Goal: Information Seeking & Learning: Learn about a topic

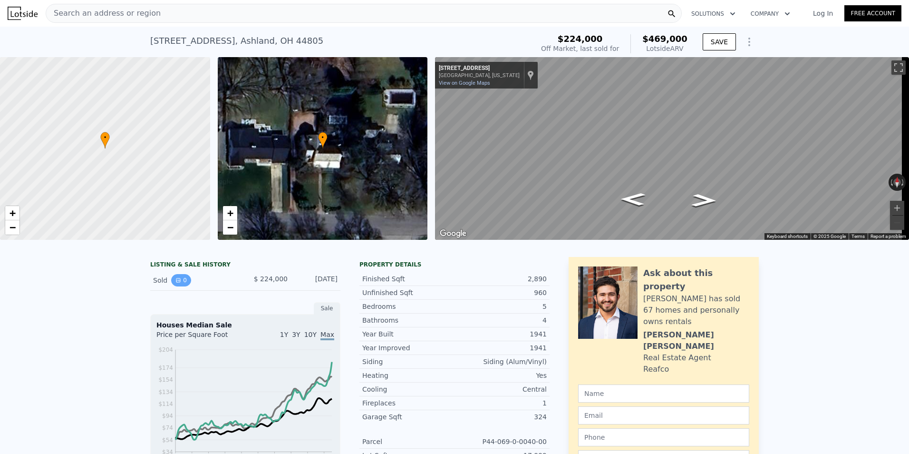
click at [175, 283] on icon "View historical data" at bounding box center [178, 280] width 6 height 6
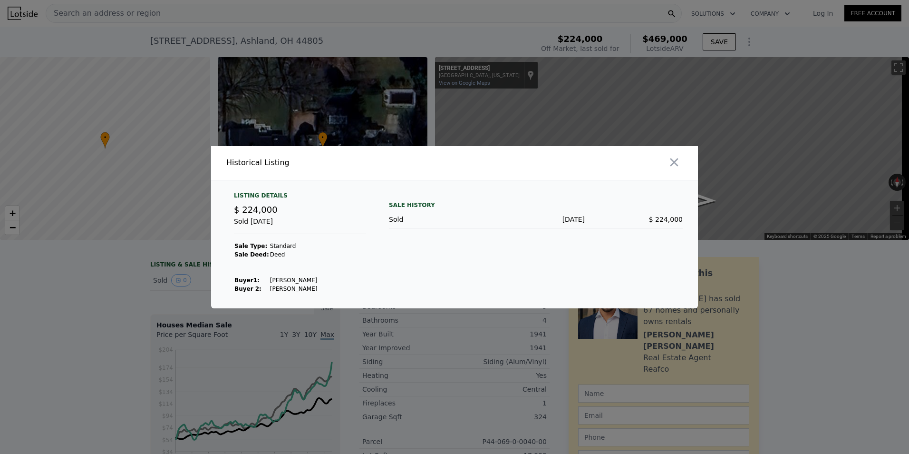
click at [673, 219] on span "$ 224,000" at bounding box center [666, 219] width 34 height 8
click at [410, 208] on div "Sale History" at bounding box center [536, 204] width 294 height 11
click at [410, 202] on div "Sale History" at bounding box center [536, 204] width 294 height 11
click at [673, 163] on icon "button" at bounding box center [674, 162] width 13 height 13
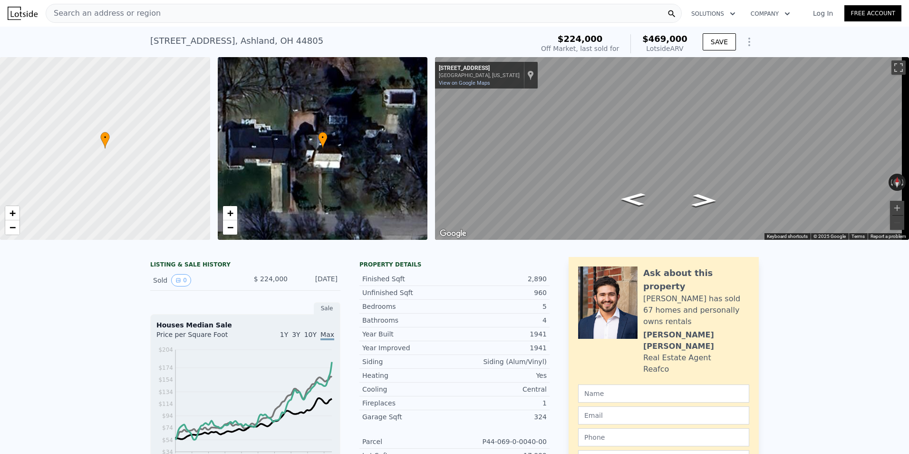
click at [171, 17] on div "Search an address or region" at bounding box center [364, 13] width 636 height 19
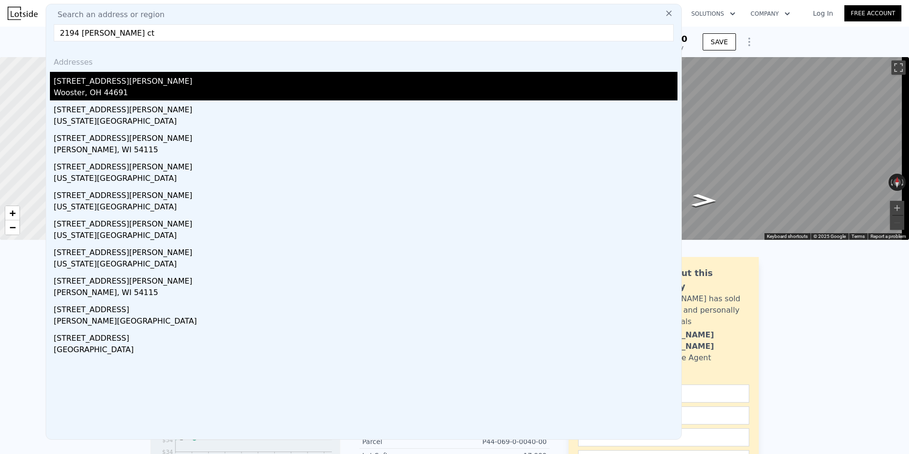
type input "2194 [PERSON_NAME] ct"
click at [142, 81] on div "[STREET_ADDRESS][PERSON_NAME]" at bounding box center [366, 79] width 624 height 15
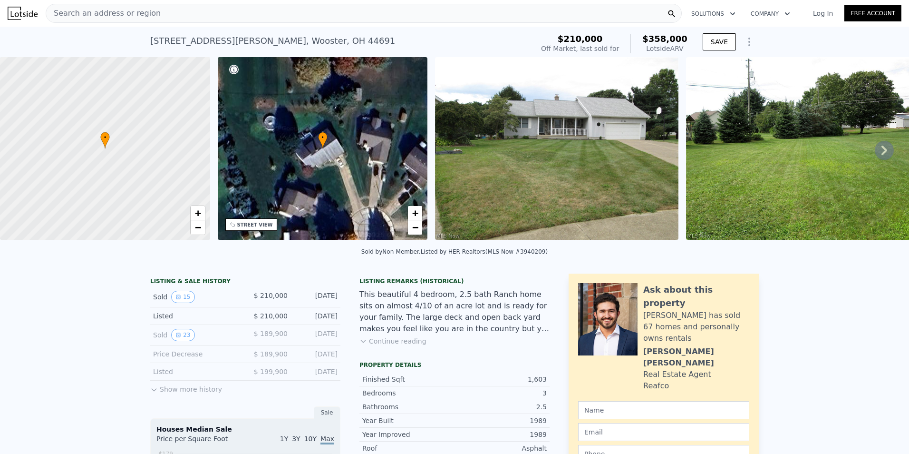
click at [186, 393] on button "Show more history" at bounding box center [186, 386] width 72 height 13
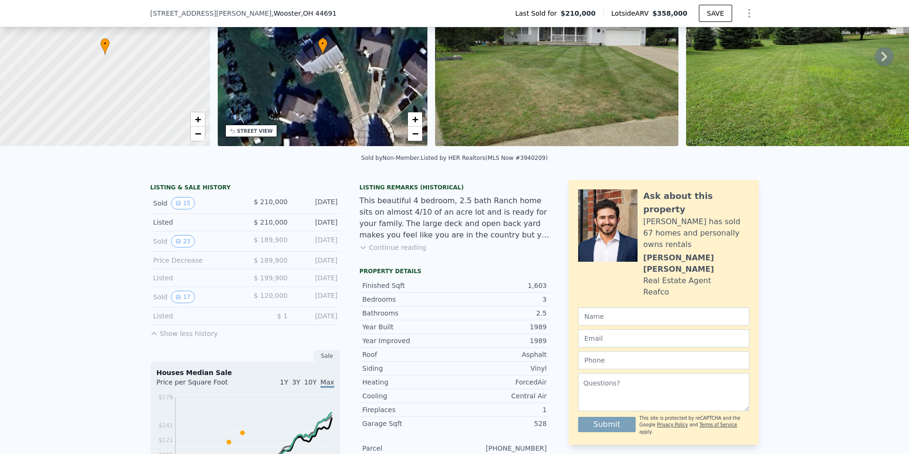
scroll to position [91, 0]
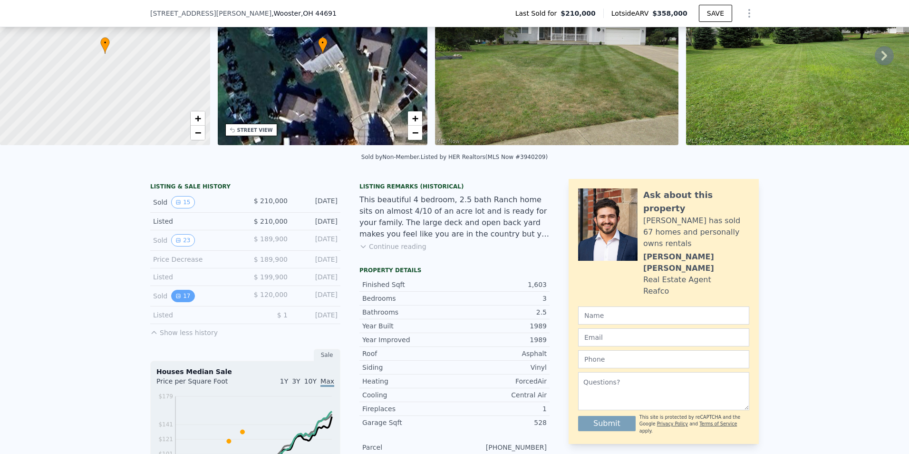
click at [180, 299] on button "17" at bounding box center [182, 296] width 23 height 12
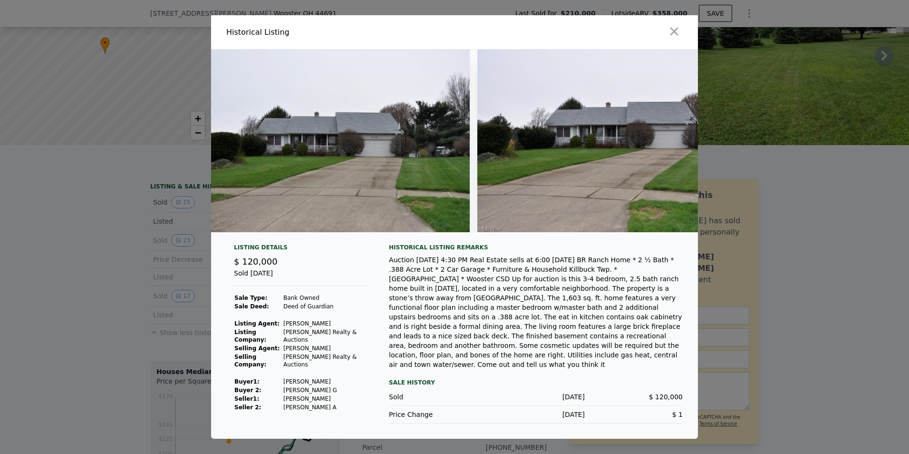
scroll to position [0, 0]
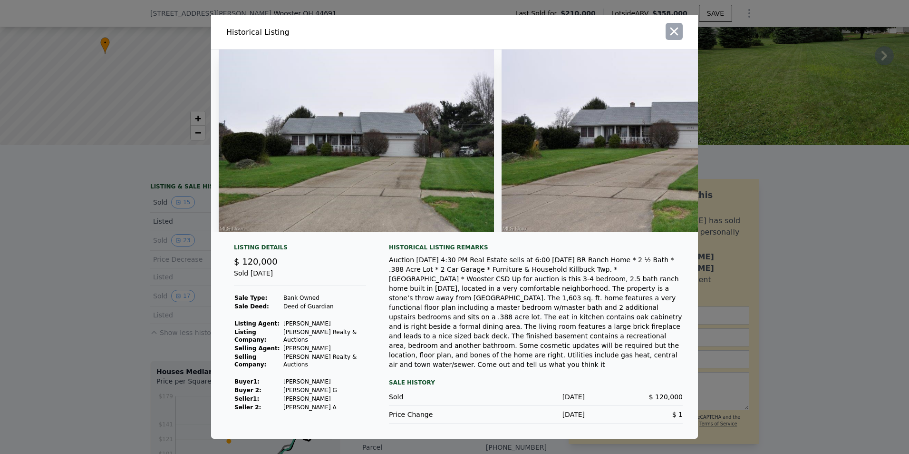
click at [682, 39] on button "button" at bounding box center [674, 31] width 17 height 17
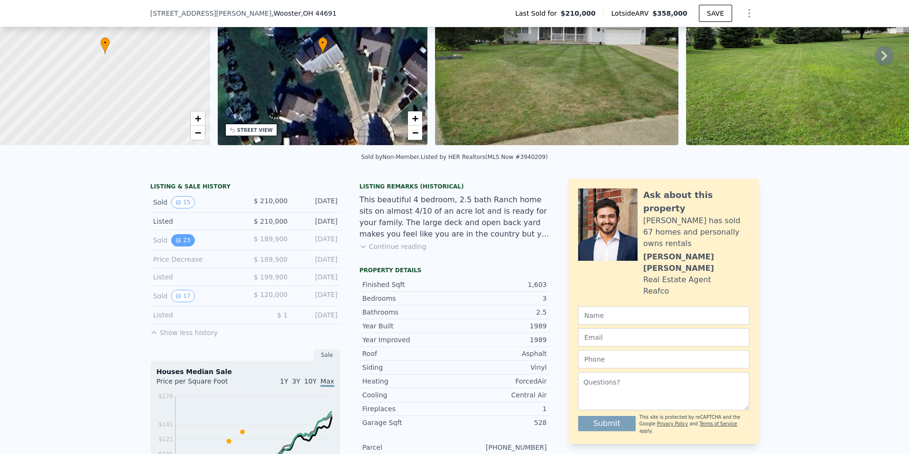
click at [183, 245] on button "23" at bounding box center [182, 240] width 23 height 12
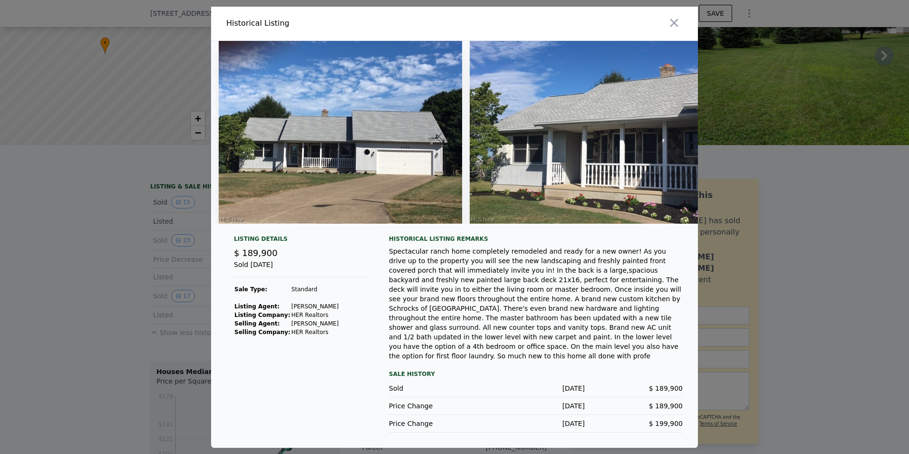
click at [674, 29] on icon "button" at bounding box center [674, 22] width 13 height 13
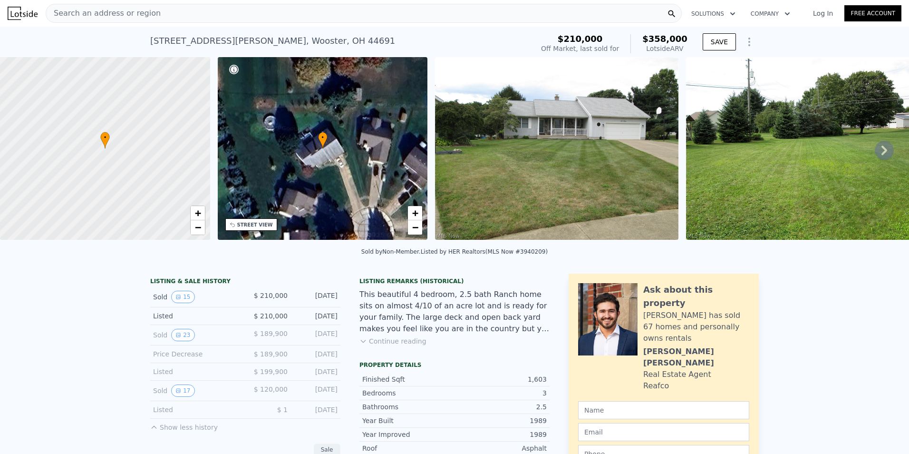
click at [147, 13] on span "Search an address or region" at bounding box center [103, 13] width 115 height 11
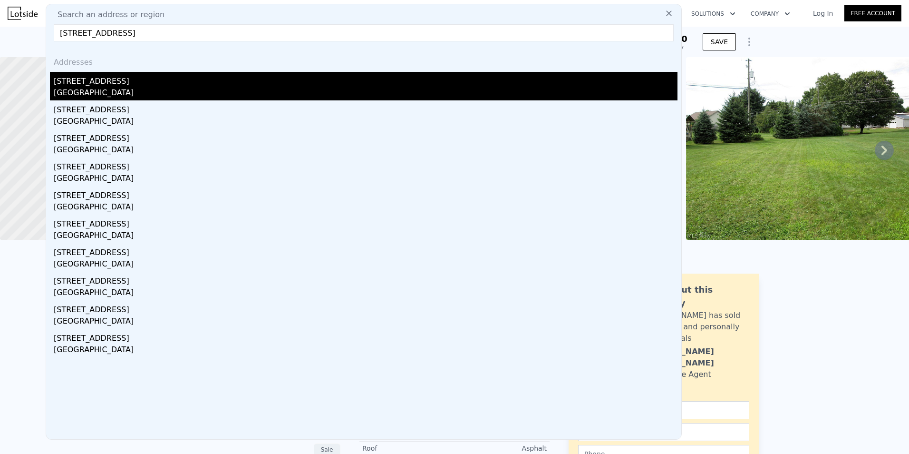
type input "[STREET_ADDRESS]"
click at [134, 76] on div "[STREET_ADDRESS]" at bounding box center [366, 79] width 624 height 15
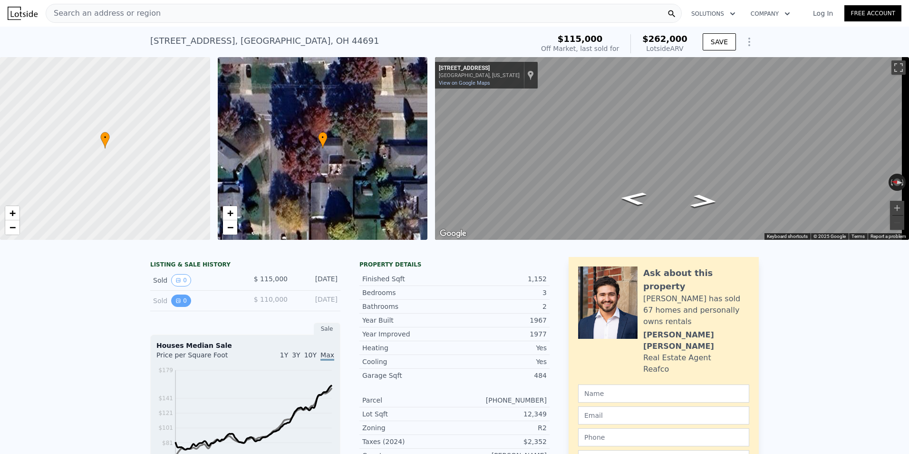
click at [177, 307] on button "0" at bounding box center [181, 300] width 20 height 12
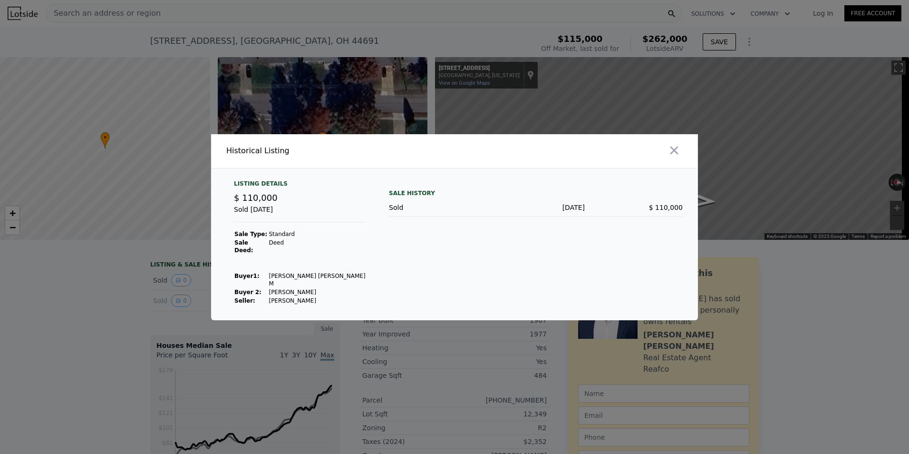
click at [211, 270] on div at bounding box center [454, 227] width 909 height 454
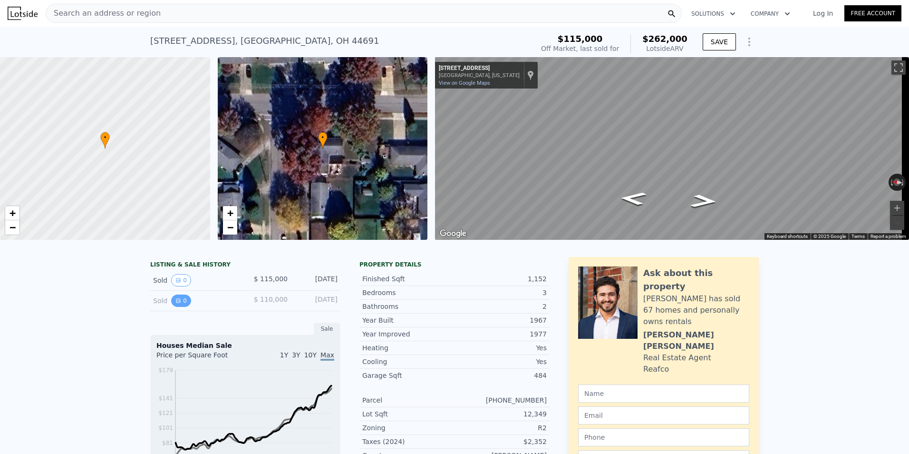
click at [182, 304] on button "0" at bounding box center [181, 300] width 20 height 12
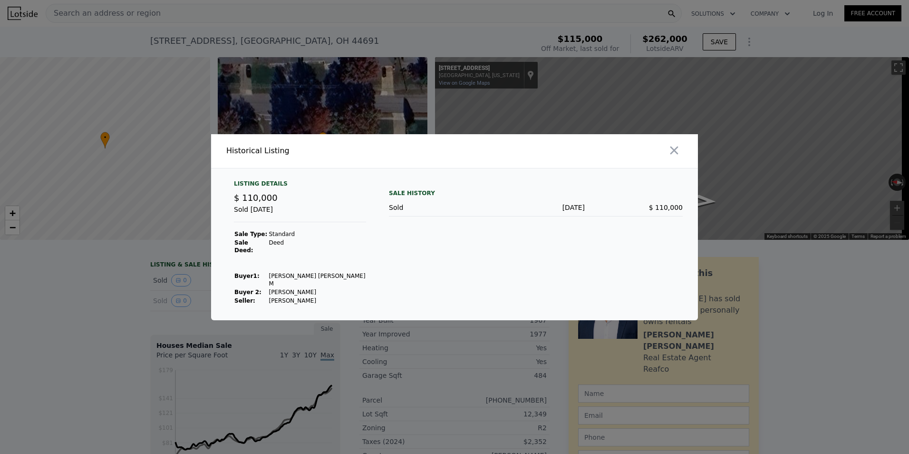
click at [136, 301] on div at bounding box center [454, 227] width 909 height 454
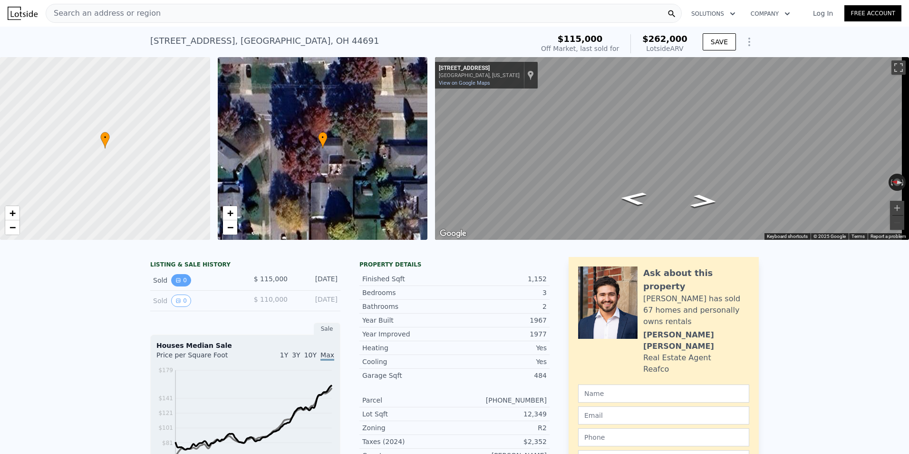
click at [175, 283] on icon "View historical data" at bounding box center [178, 280] width 6 height 6
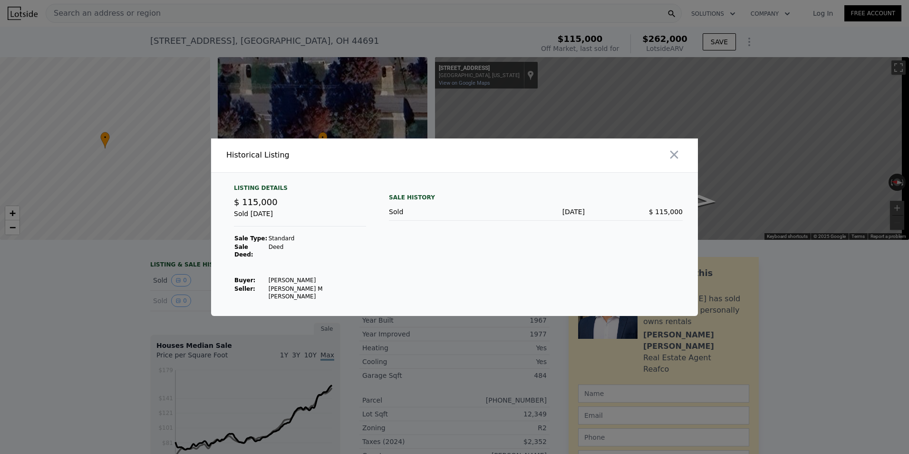
click at [128, 298] on div at bounding box center [454, 227] width 909 height 454
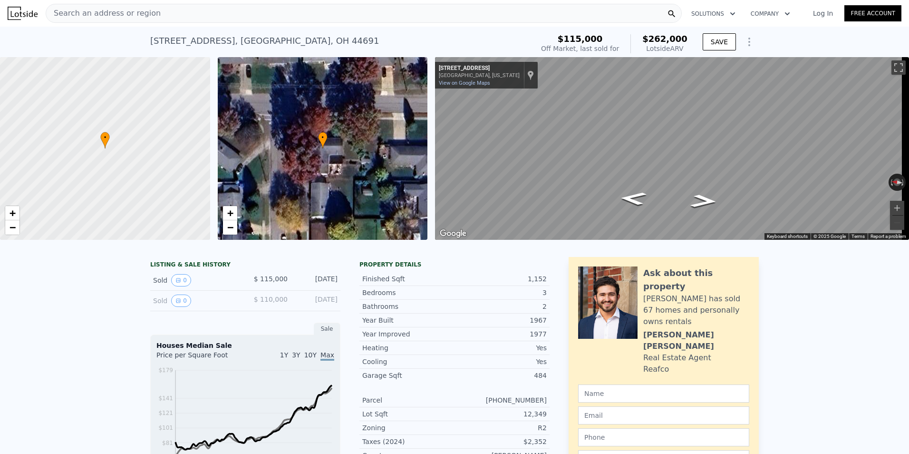
click at [130, 14] on span "Search an address or region" at bounding box center [103, 13] width 115 height 11
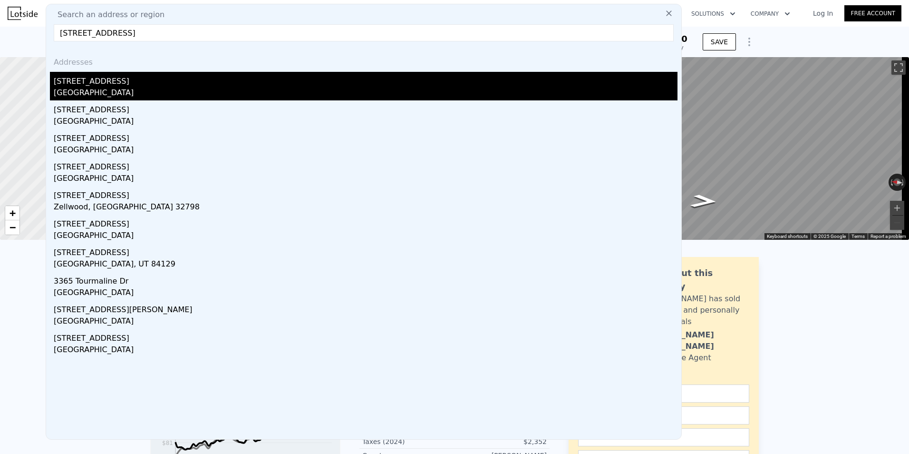
type input "[STREET_ADDRESS]"
click at [61, 81] on div "[STREET_ADDRESS]" at bounding box center [366, 79] width 624 height 15
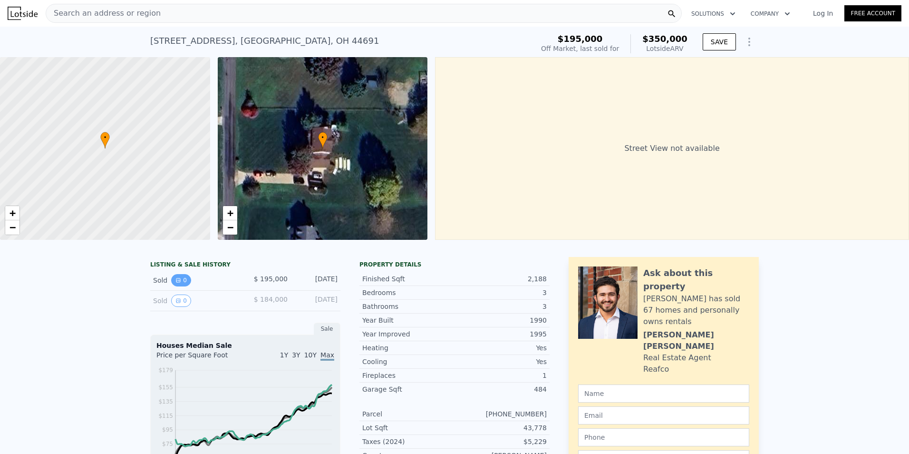
click at [177, 286] on button "0" at bounding box center [181, 280] width 20 height 12
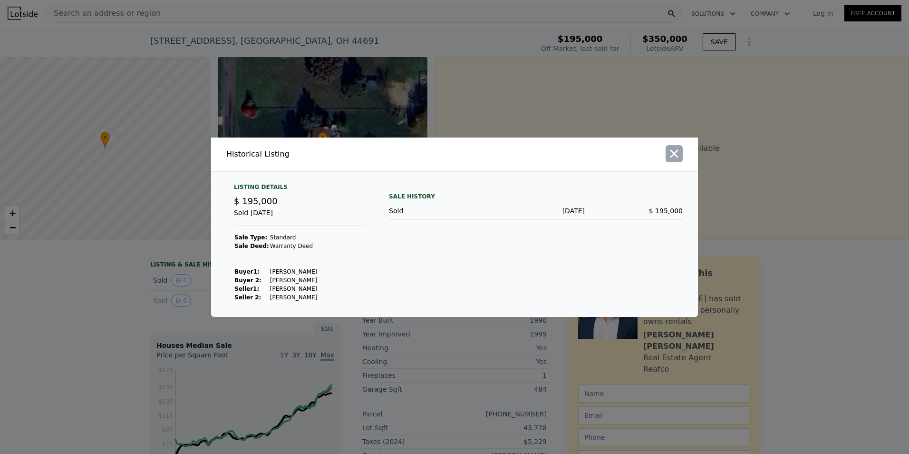
click at [675, 156] on icon "button" at bounding box center [674, 153] width 13 height 13
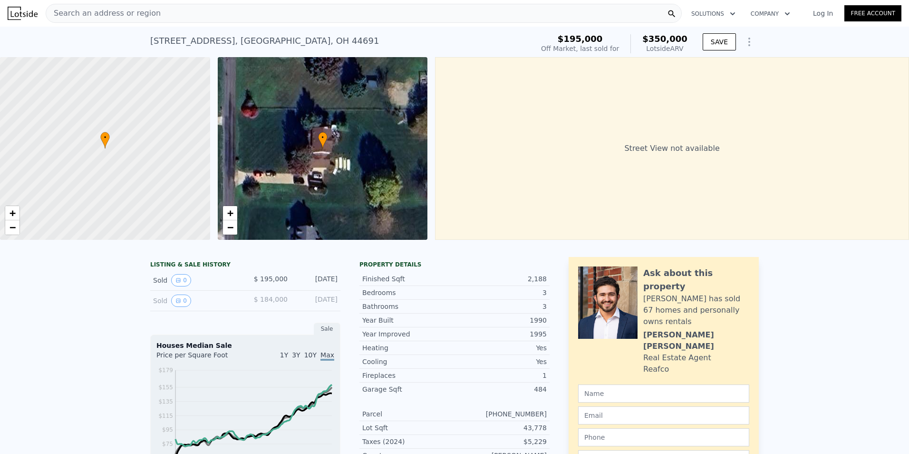
click at [140, 13] on span "Search an address or region" at bounding box center [103, 13] width 115 height 11
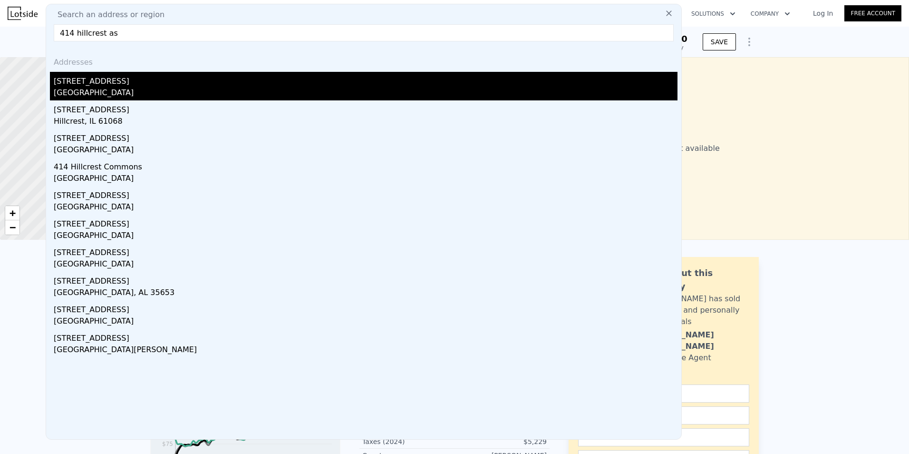
type input "414 hillcrest as"
click at [127, 83] on div "[STREET_ADDRESS]" at bounding box center [366, 79] width 624 height 15
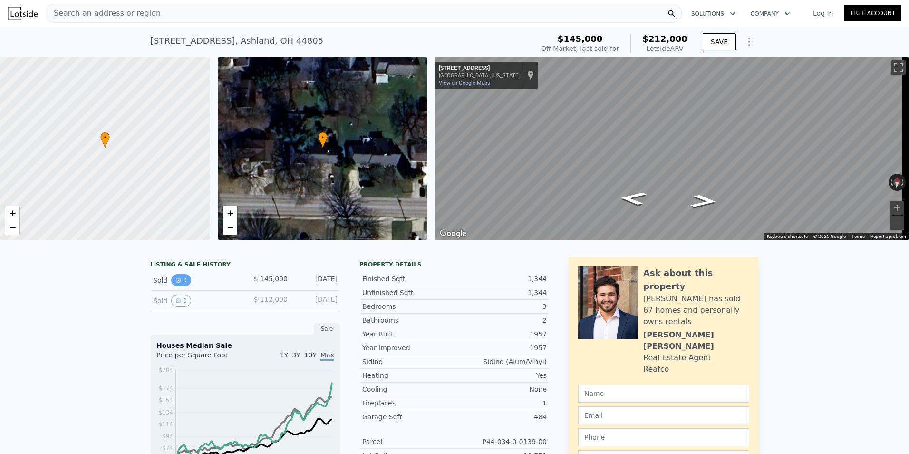
click at [175, 283] on icon "View historical data" at bounding box center [178, 280] width 6 height 6
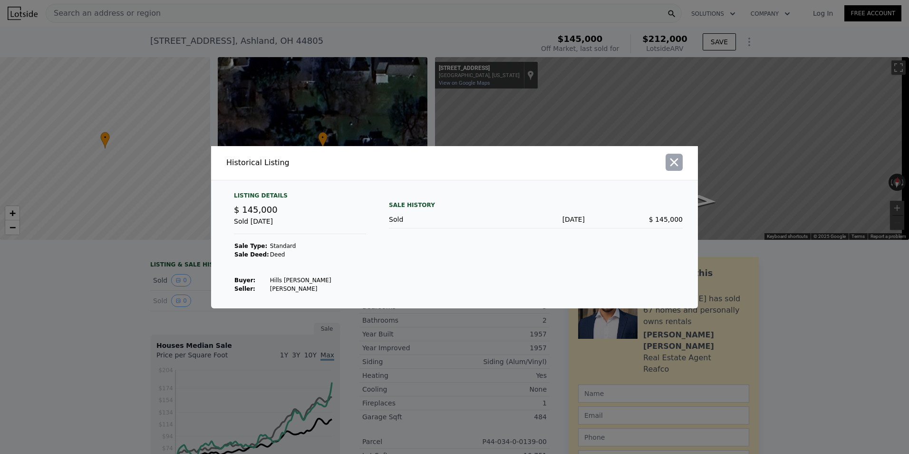
click at [672, 168] on icon "button" at bounding box center [674, 162] width 13 height 13
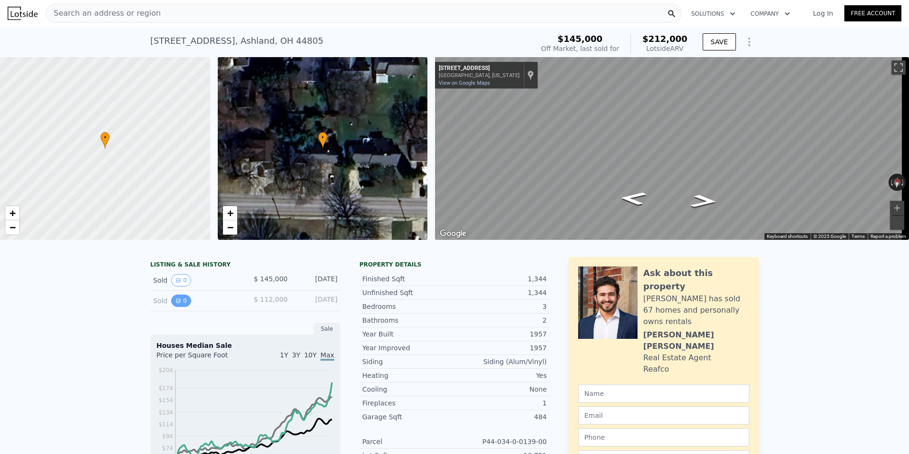
click at [173, 304] on button "0" at bounding box center [181, 300] width 20 height 12
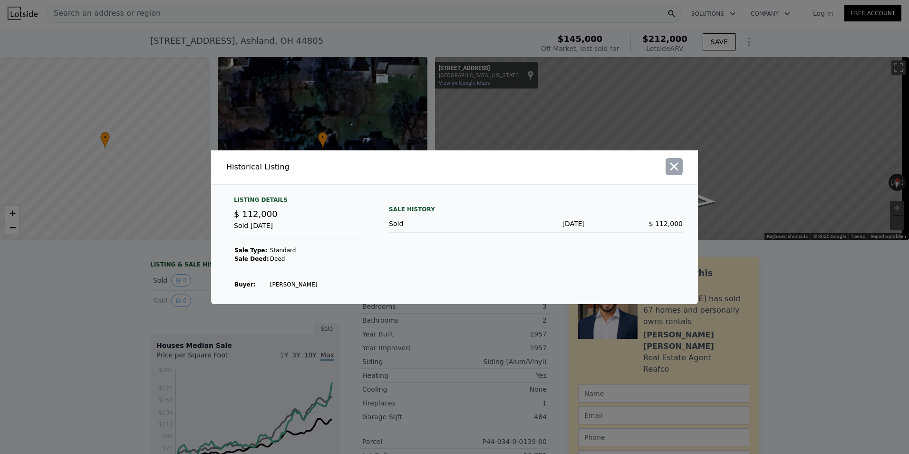
click at [673, 171] on icon "button" at bounding box center [674, 166] width 13 height 13
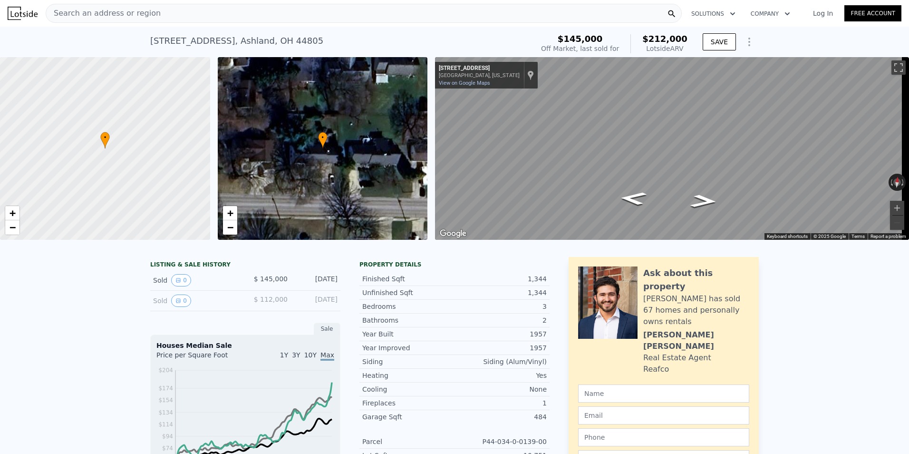
click at [147, 14] on span "Search an address or region" at bounding box center [103, 13] width 115 height 11
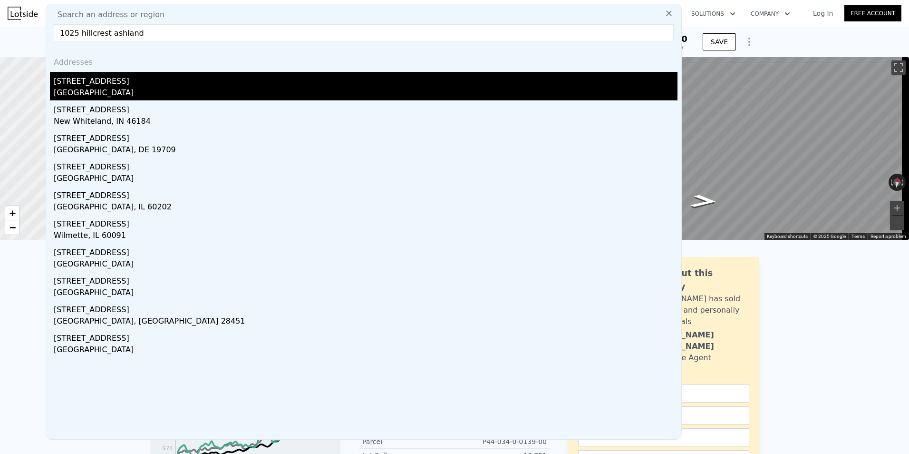
type input "1025 hillcrest ashland"
click at [104, 81] on div "[STREET_ADDRESS]" at bounding box center [366, 79] width 624 height 15
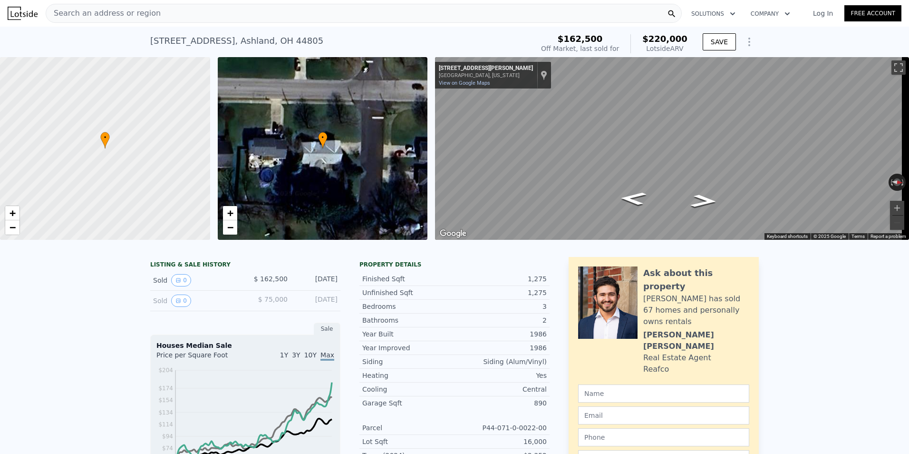
click at [157, 14] on div "Search an address or region" at bounding box center [364, 13] width 636 height 19
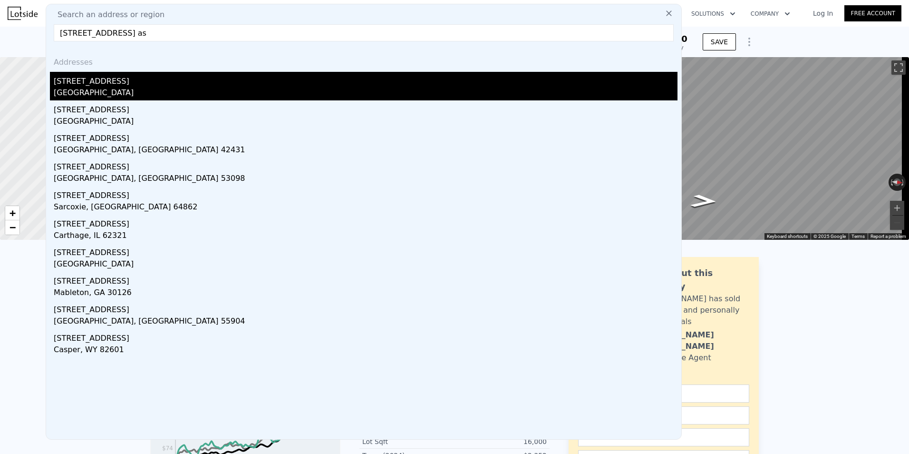
type input "[STREET_ADDRESS] as"
click at [137, 77] on div "[STREET_ADDRESS]" at bounding box center [366, 79] width 624 height 15
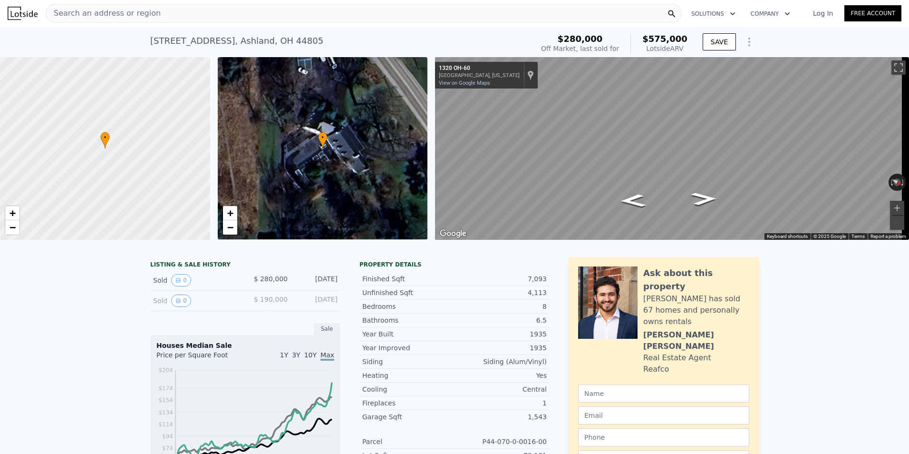
click at [214, 20] on div "Search an address or region" at bounding box center [364, 13] width 636 height 19
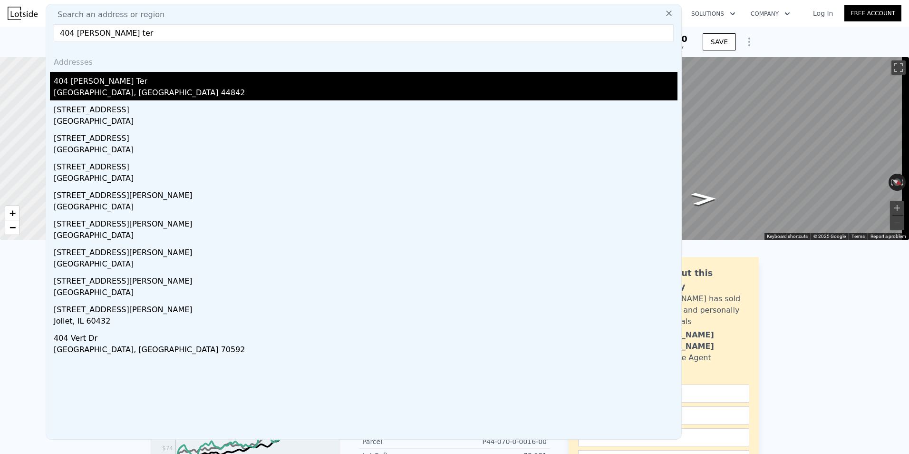
type input "404 [PERSON_NAME] ter"
click at [164, 85] on div "404 [PERSON_NAME] Ter" at bounding box center [366, 79] width 624 height 15
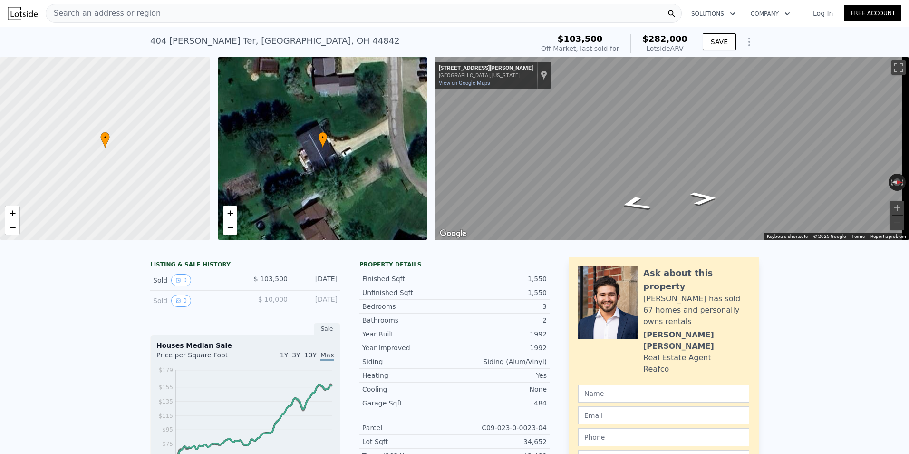
click at [132, 14] on span "Search an address or region" at bounding box center [103, 13] width 115 height 11
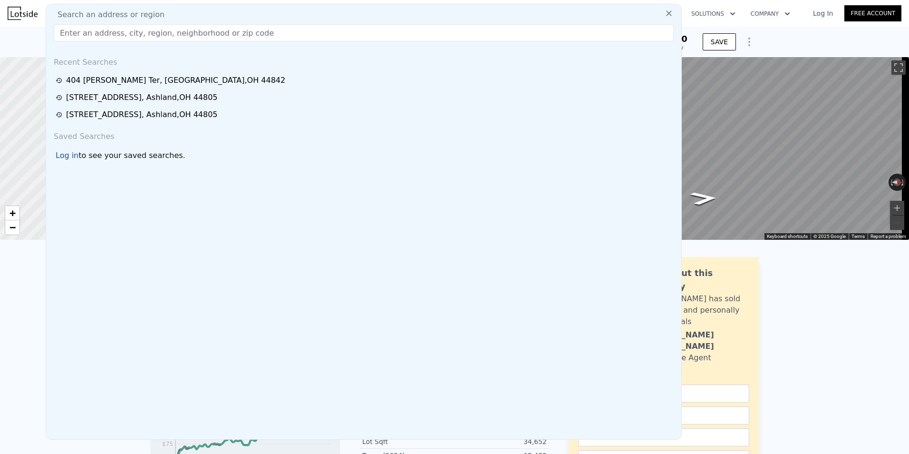
click at [283, 39] on input "text" at bounding box center [364, 32] width 620 height 17
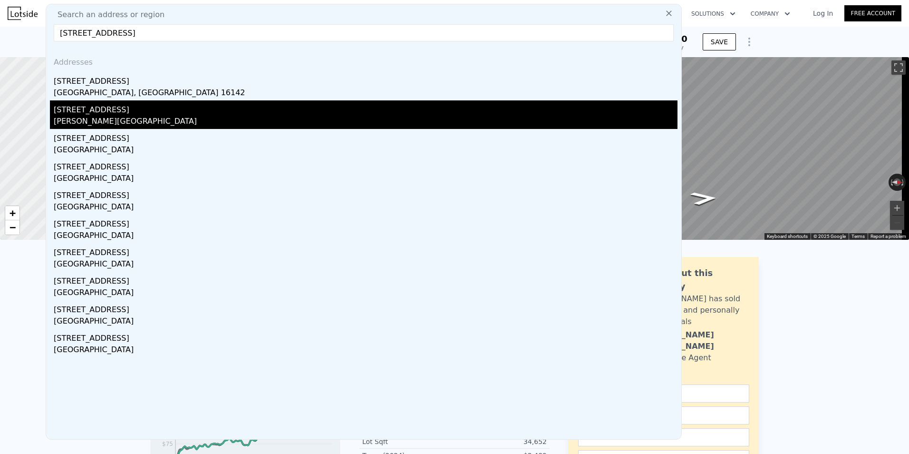
type input "[STREET_ADDRESS]"
click at [117, 115] on div "[STREET_ADDRESS]" at bounding box center [366, 107] width 624 height 15
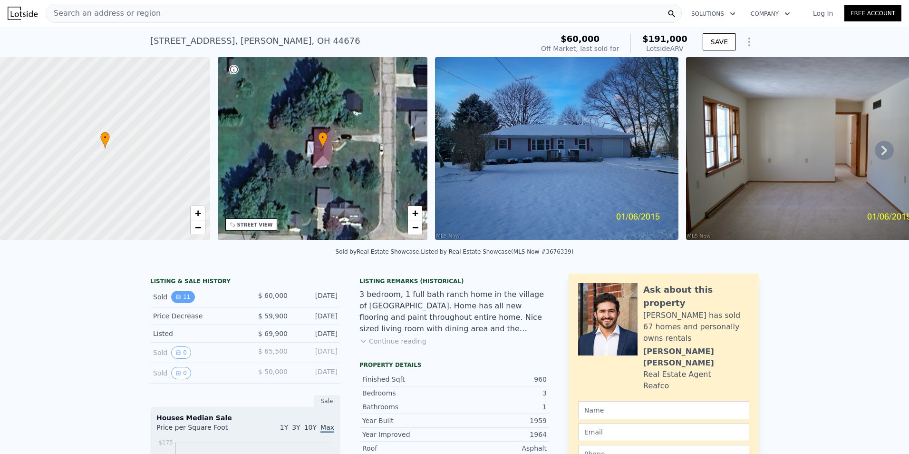
click at [179, 303] on button "11" at bounding box center [182, 297] width 23 height 12
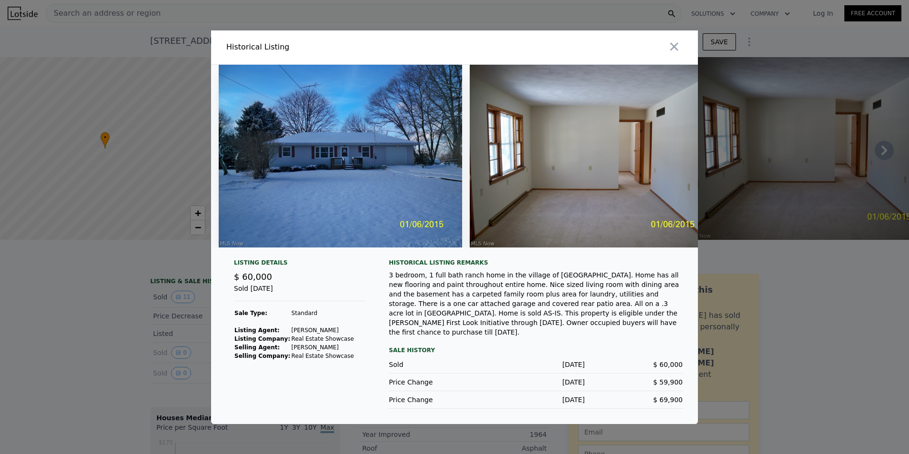
click at [145, 279] on div at bounding box center [454, 227] width 909 height 454
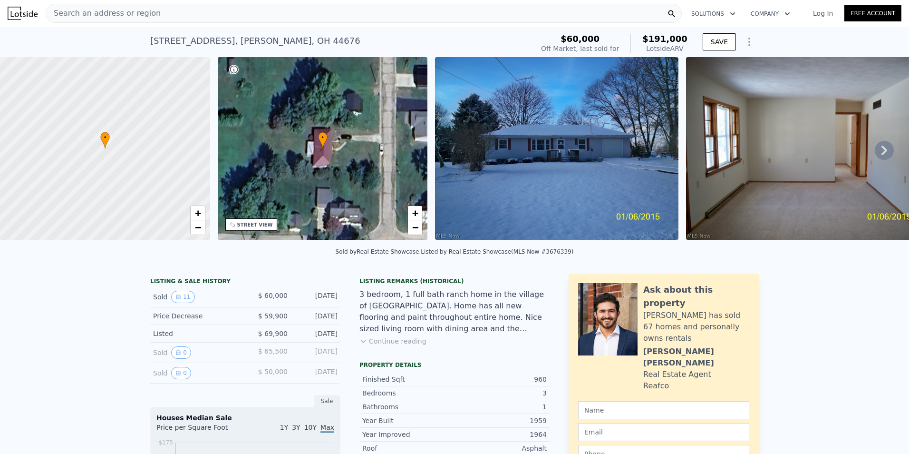
click at [321, 11] on div "Search an address or region" at bounding box center [364, 13] width 636 height 19
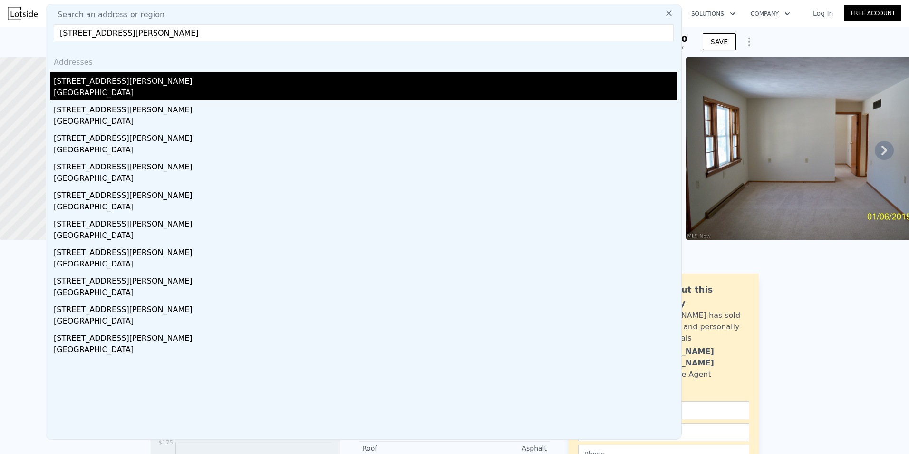
type input "[STREET_ADDRESS][PERSON_NAME]"
click at [187, 86] on div "[STREET_ADDRESS][PERSON_NAME]" at bounding box center [366, 79] width 624 height 15
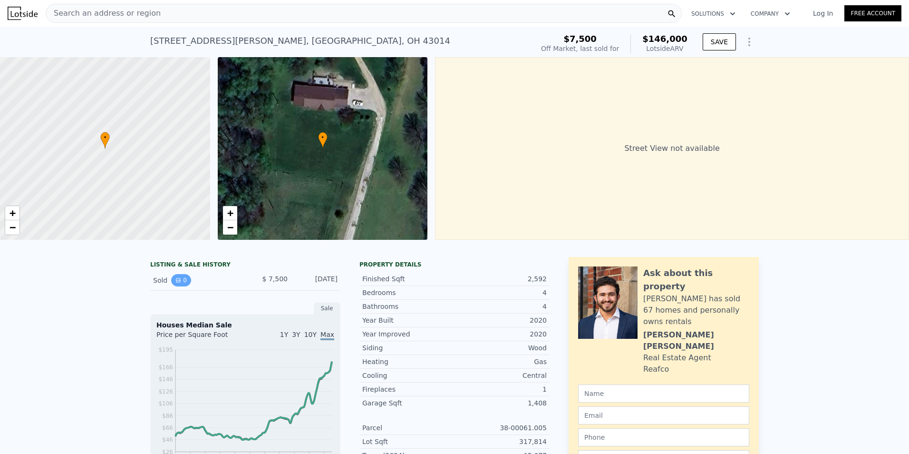
click at [177, 286] on button "0" at bounding box center [181, 280] width 20 height 12
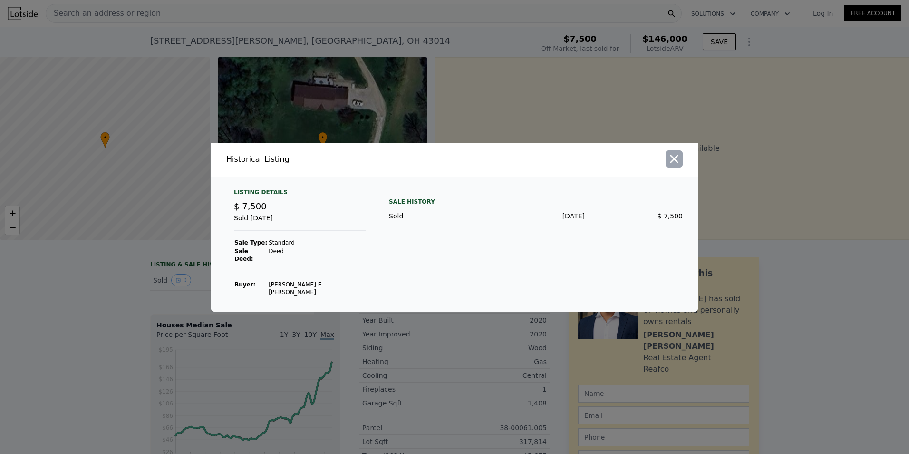
click at [677, 165] on icon "button" at bounding box center [674, 158] width 13 height 13
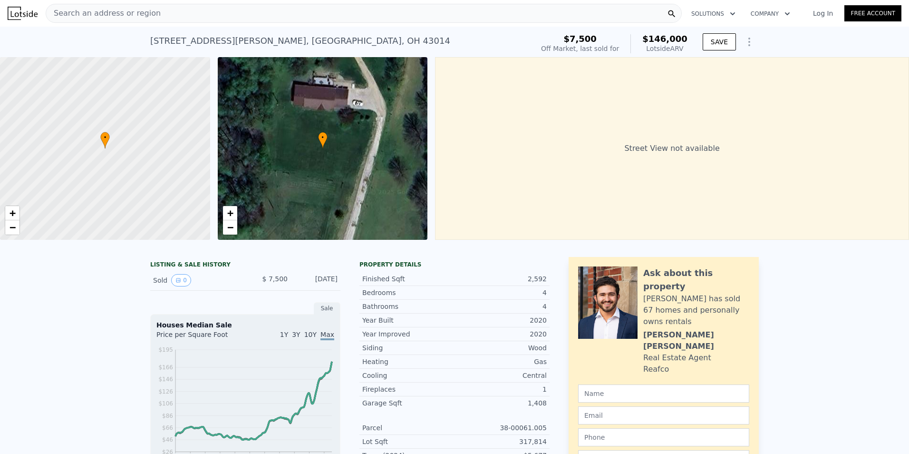
click at [154, 12] on div "Search an address or region" at bounding box center [364, 13] width 636 height 19
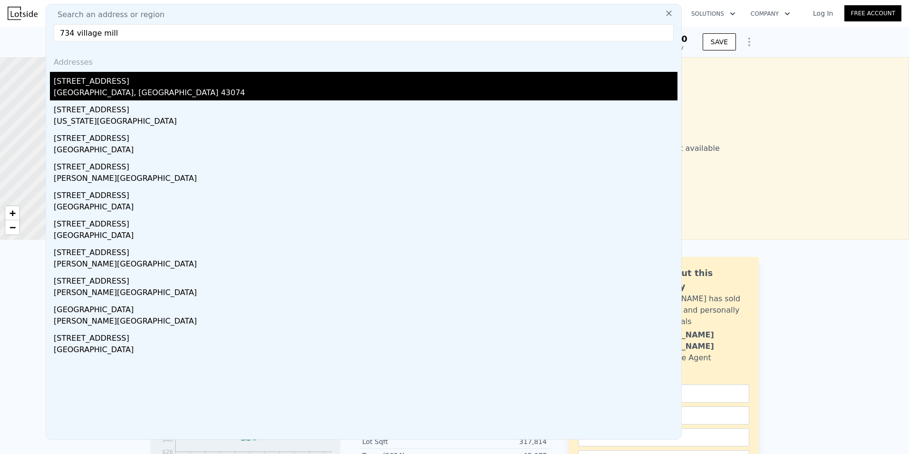
type input "734 village mill"
click at [158, 79] on div "[STREET_ADDRESS]" at bounding box center [366, 79] width 624 height 15
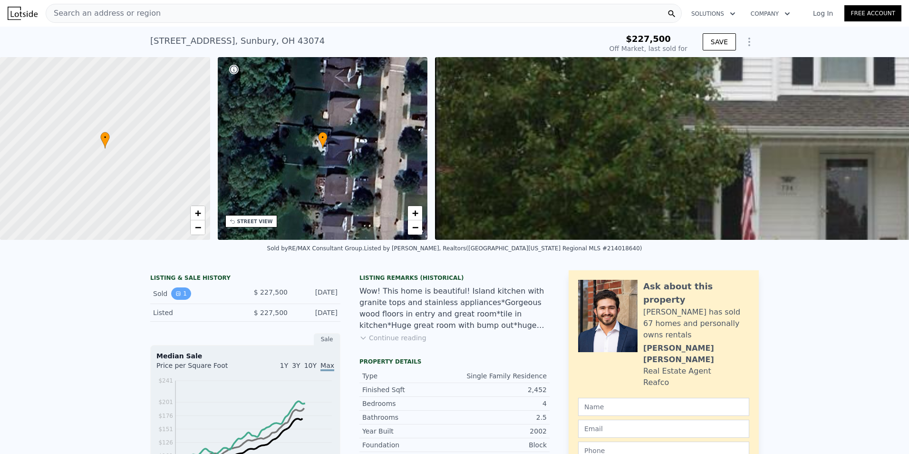
click at [177, 300] on button "1" at bounding box center [181, 293] width 20 height 12
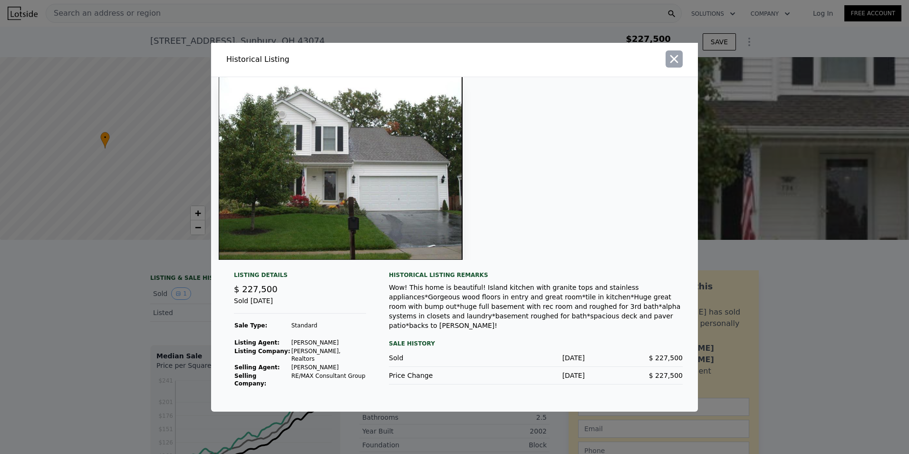
click at [675, 66] on icon "button" at bounding box center [674, 58] width 13 height 13
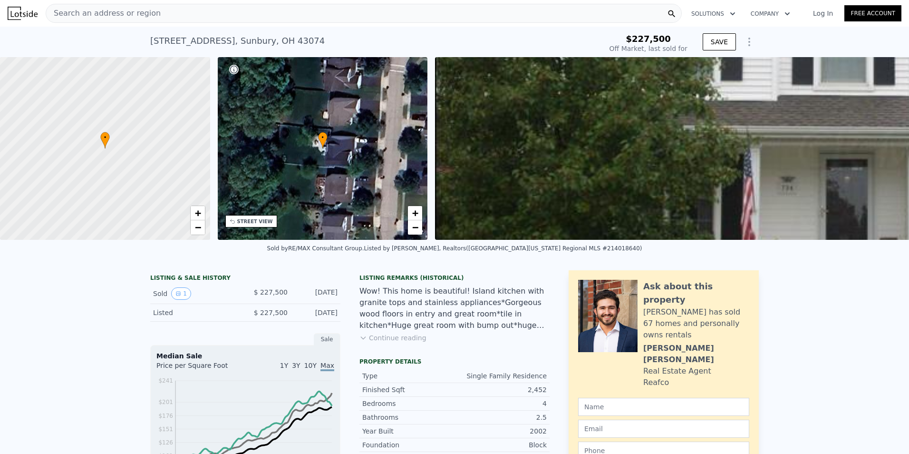
click at [163, 15] on div "Search an address or region" at bounding box center [364, 13] width 636 height 19
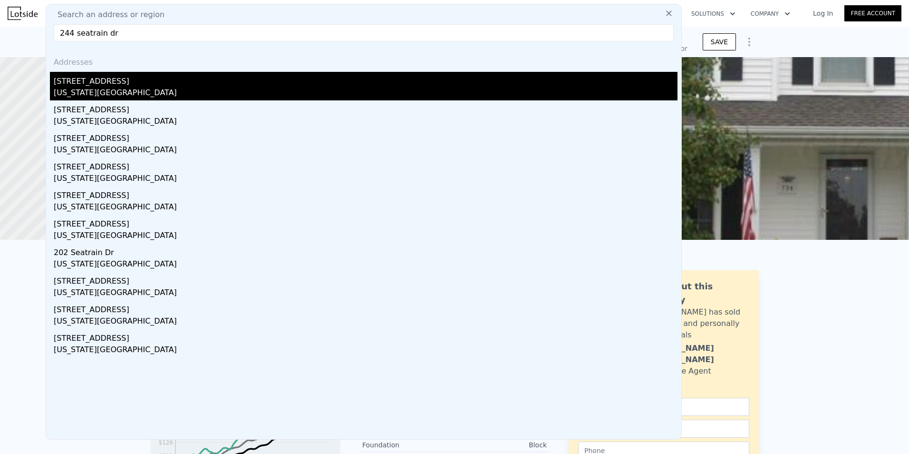
type input "244 seatrain dr"
click at [119, 83] on div "[STREET_ADDRESS]" at bounding box center [366, 79] width 624 height 15
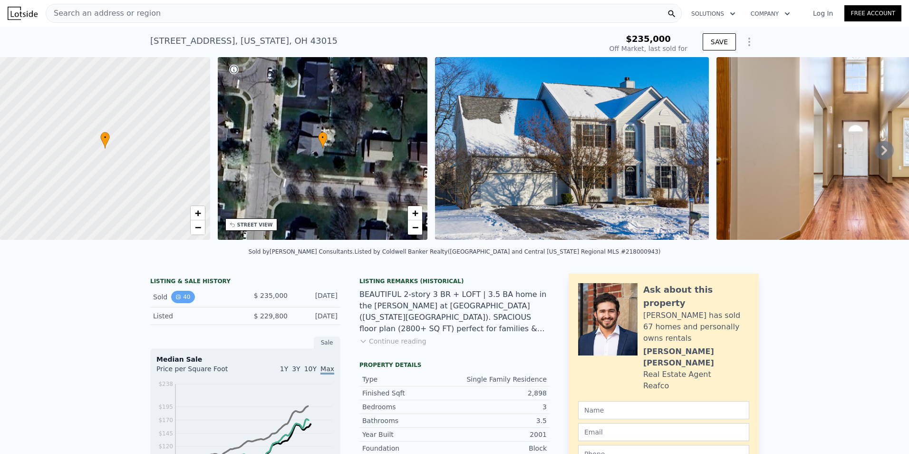
click at [175, 299] on button "40" at bounding box center [182, 297] width 23 height 12
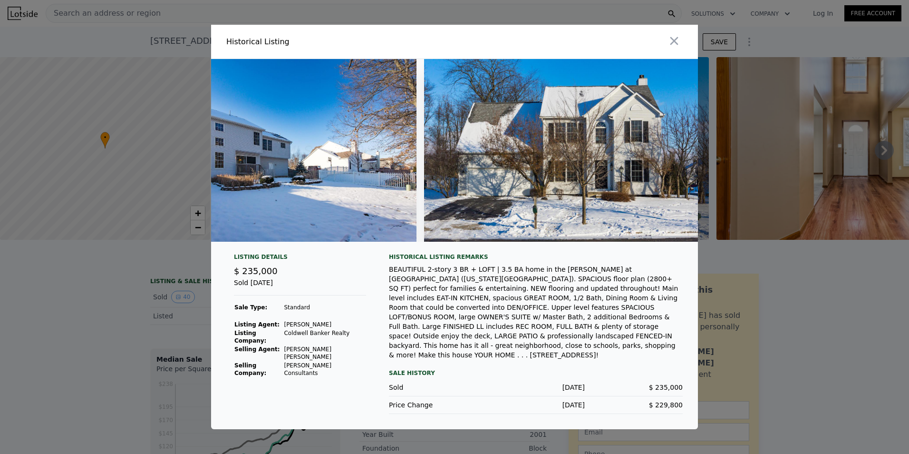
scroll to position [0, 10778]
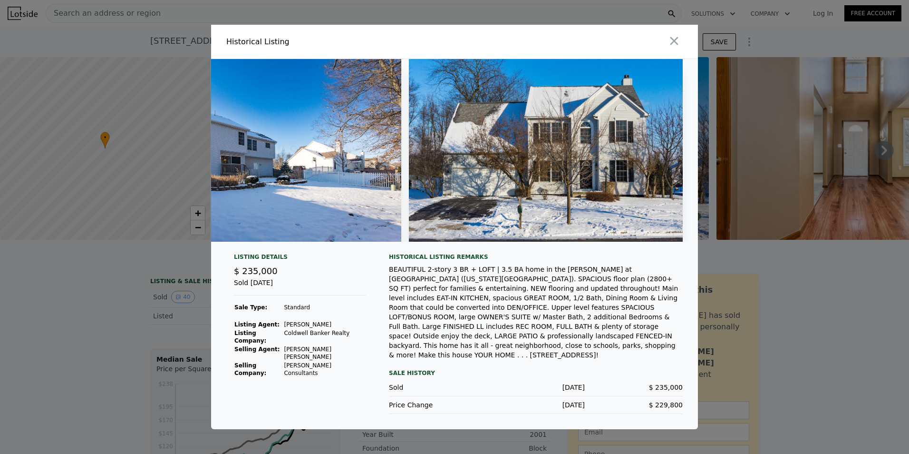
click at [171, 75] on div at bounding box center [454, 227] width 909 height 454
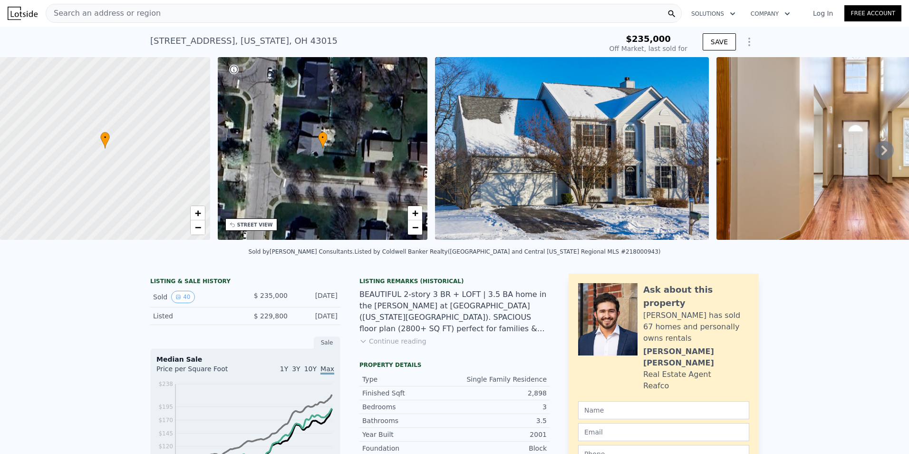
click at [175, 16] on div "Search an address or region" at bounding box center [364, 13] width 636 height 19
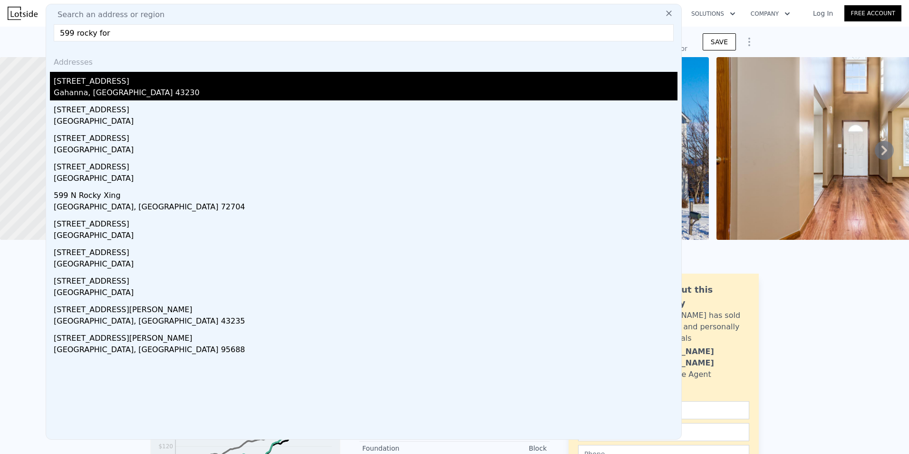
type input "599 rocky for"
click at [124, 79] on div "[STREET_ADDRESS]" at bounding box center [366, 79] width 624 height 15
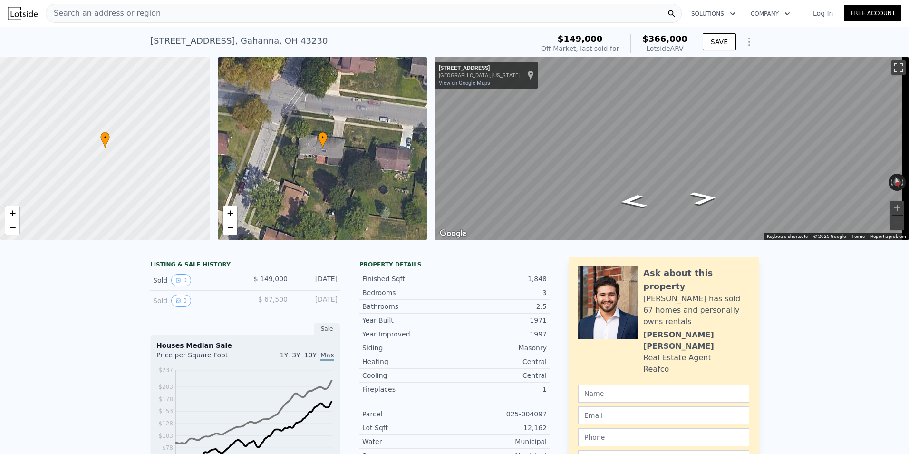
click at [892, 68] on button "Toggle fullscreen view" at bounding box center [899, 67] width 14 height 14
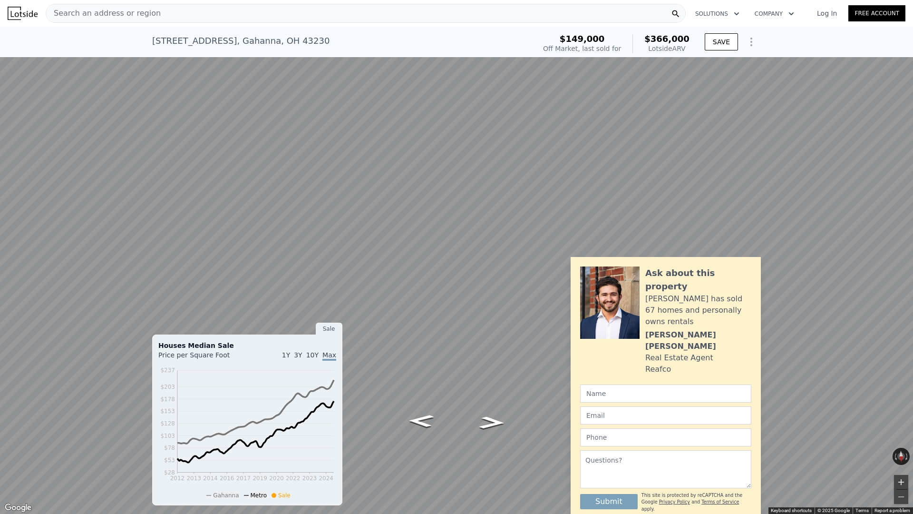
click at [905, 453] on button "Zoom in" at bounding box center [901, 482] width 14 height 14
click at [899, 453] on button "Zoom in" at bounding box center [901, 482] width 14 height 14
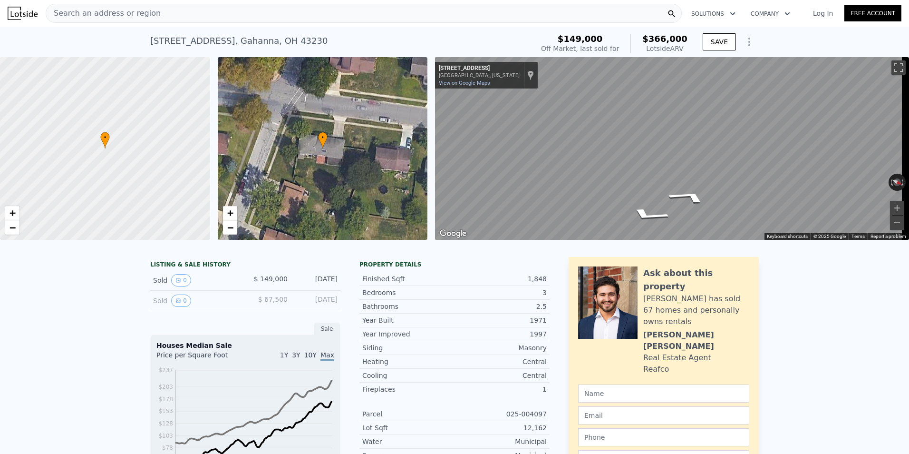
click at [553, 12] on div "Search an address or region" at bounding box center [364, 13] width 636 height 19
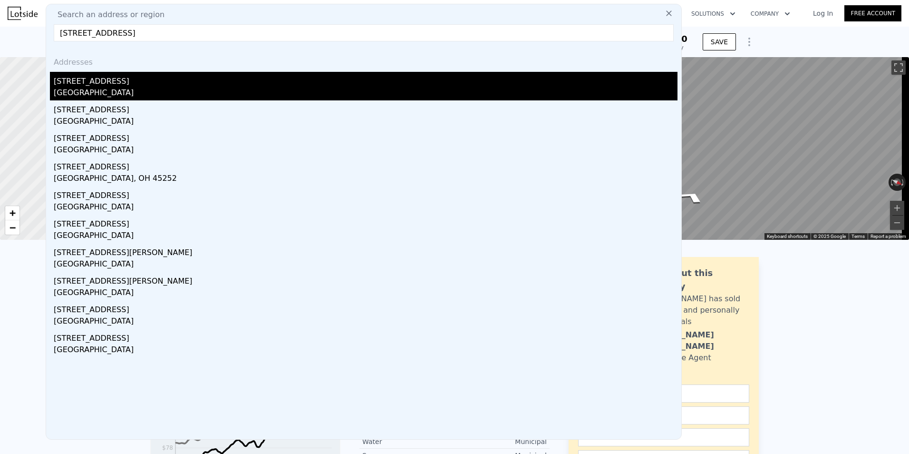
type input "[STREET_ADDRESS]"
click at [171, 80] on div "[STREET_ADDRESS]" at bounding box center [366, 79] width 624 height 15
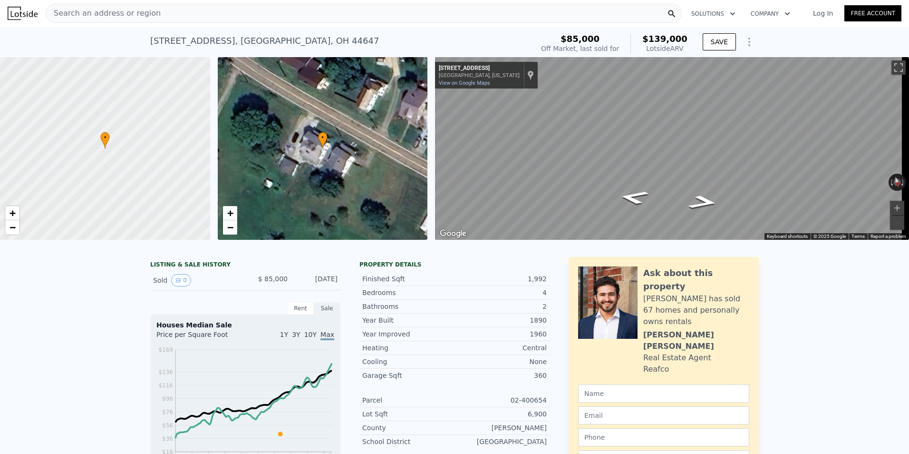
click at [133, 10] on span "Search an address or region" at bounding box center [103, 13] width 115 height 11
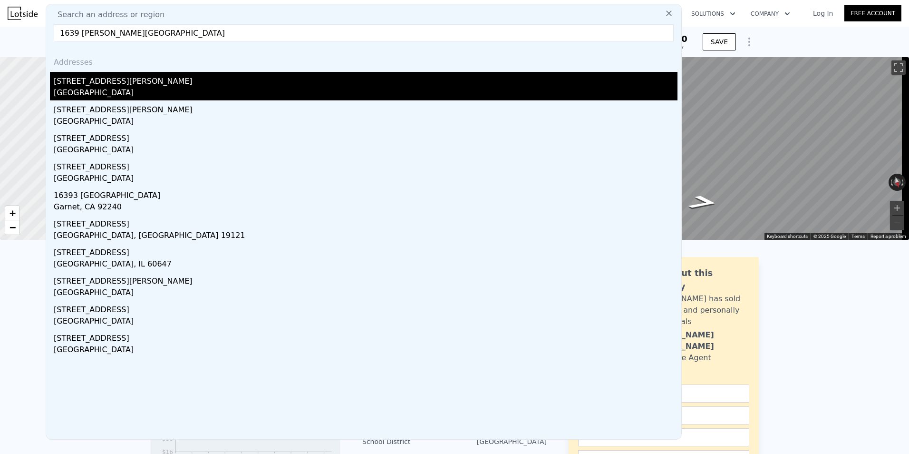
type input "1639 [PERSON_NAME][GEOGRAPHIC_DATA]"
click at [144, 85] on div "[STREET_ADDRESS][PERSON_NAME]" at bounding box center [366, 79] width 624 height 15
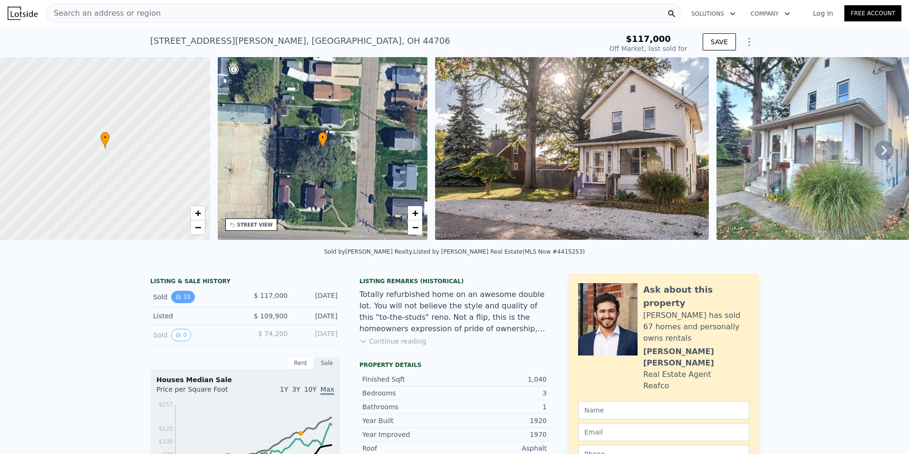
click at [185, 299] on button "33" at bounding box center [182, 297] width 23 height 12
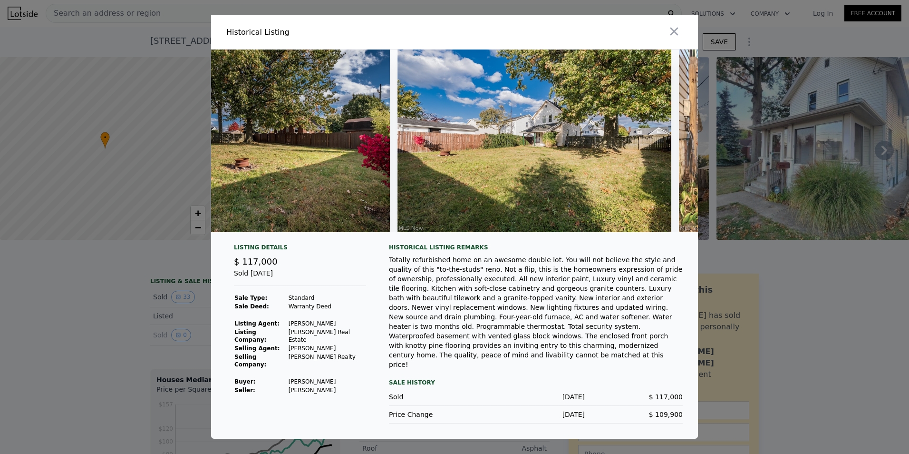
scroll to position [0, 7951]
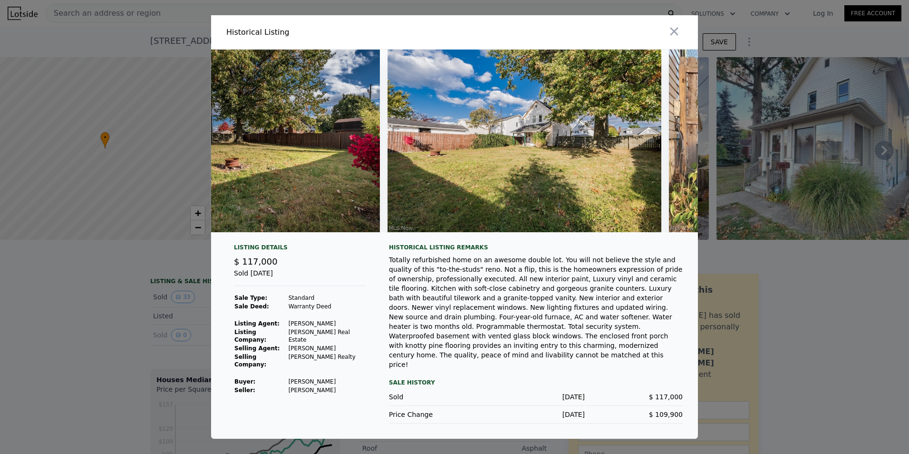
click at [665, 38] on div at bounding box center [578, 32] width 240 height 34
click at [677, 36] on icon "button" at bounding box center [675, 32] width 8 height 8
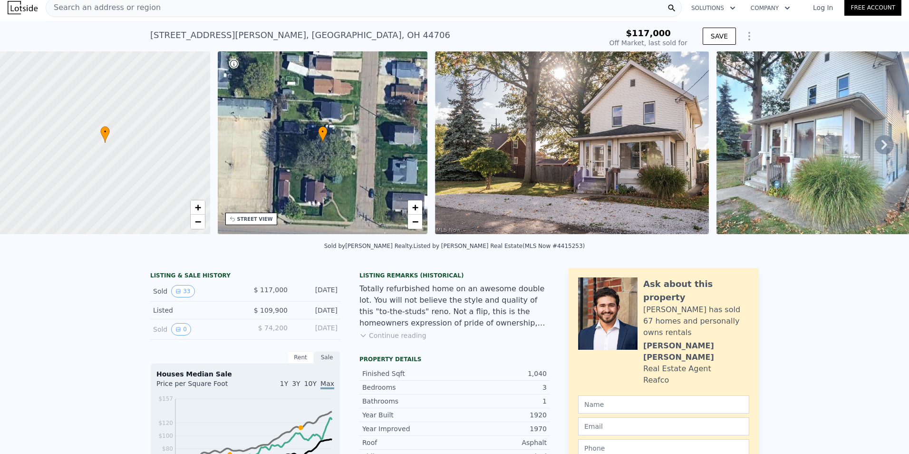
scroll to position [0, 0]
